Goal: Task Accomplishment & Management: Complete application form

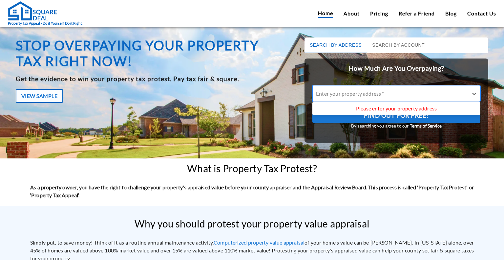
click at [365, 90] on div at bounding box center [390, 94] width 149 height 8
click at [317, 90] on input "Use Up and Down to choose options, press Enter to select the currently focused …" at bounding box center [316, 93] width 1 height 6
drag, startPoint x: 365, startPoint y: 90, endPoint x: 334, endPoint y: 89, distance: 31.2
click at [334, 89] on div "Enter your property address *" at bounding box center [390, 93] width 155 height 10
click at [317, 90] on input "Use Up and Down to choose options, press Enter to select the currently focused …" at bounding box center [316, 93] width 1 height 6
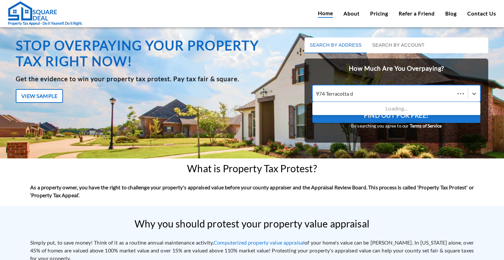
type input "[STREET_ADDRESS]"
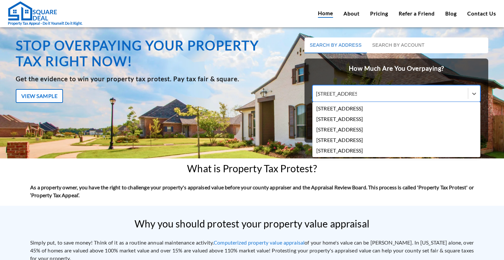
click at [352, 108] on div "[STREET_ADDRESS]" at bounding box center [396, 108] width 168 height 10
click at [352, 96] on input "[STREET_ADDRESS]" at bounding box center [336, 93] width 41 height 6
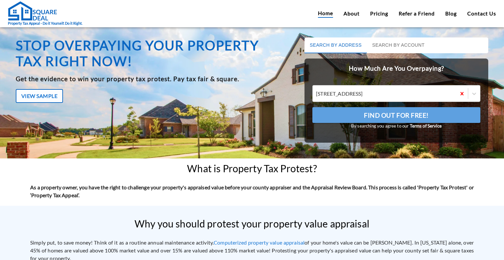
click at [352, 108] on button "Find Out For Free!" at bounding box center [396, 115] width 168 height 16
